Goal: Task Accomplishment & Management: Complete application form

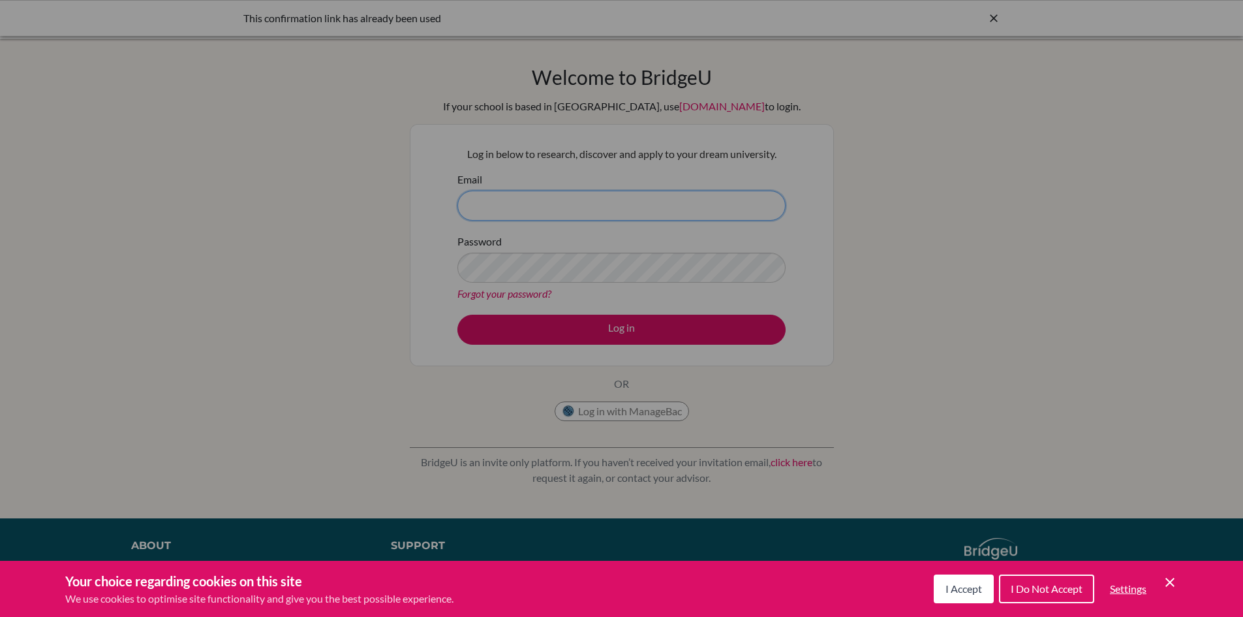
type input "[EMAIL_ADDRESS][DOMAIN_NAME]"
click at [951, 591] on span "I Accept" at bounding box center [963, 588] width 37 height 12
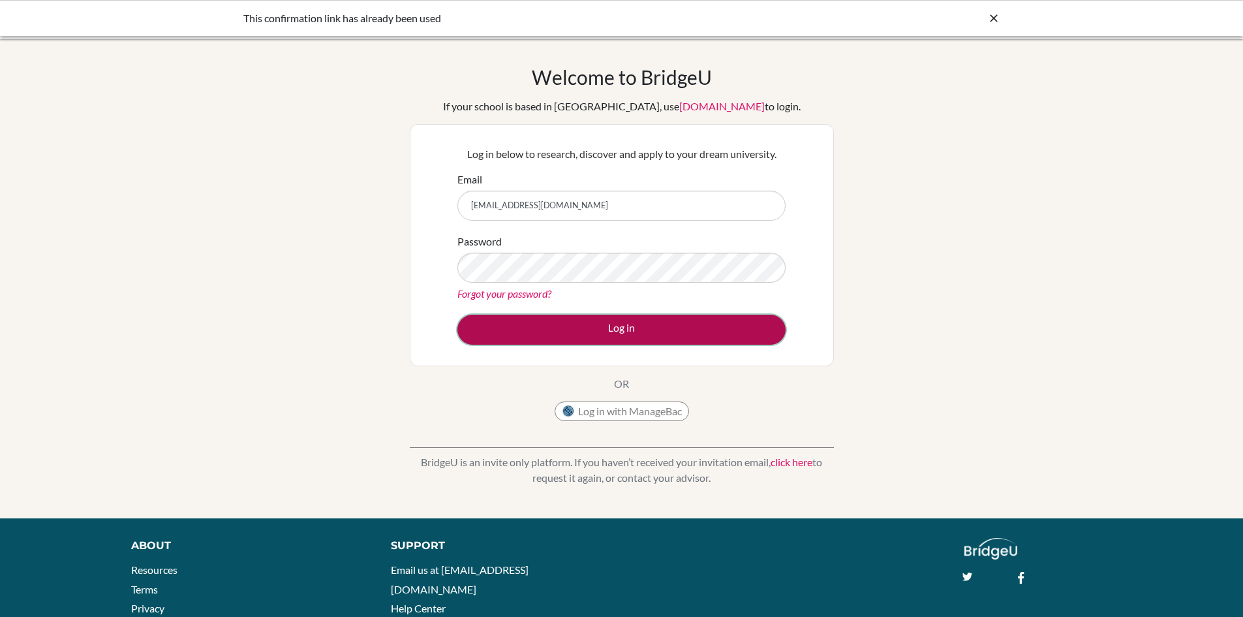
click at [539, 332] on button "Log in" at bounding box center [621, 329] width 328 height 30
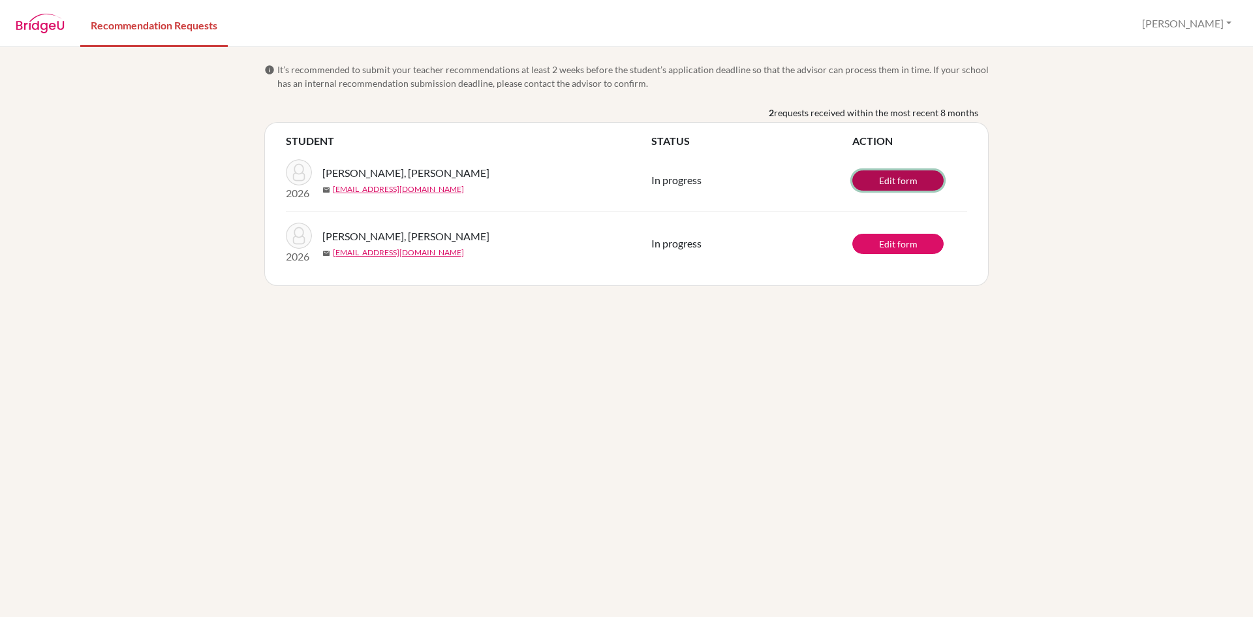
click at [881, 177] on link "Edit form" at bounding box center [897, 180] width 91 height 20
